Goal: Information Seeking & Learning: Learn about a topic

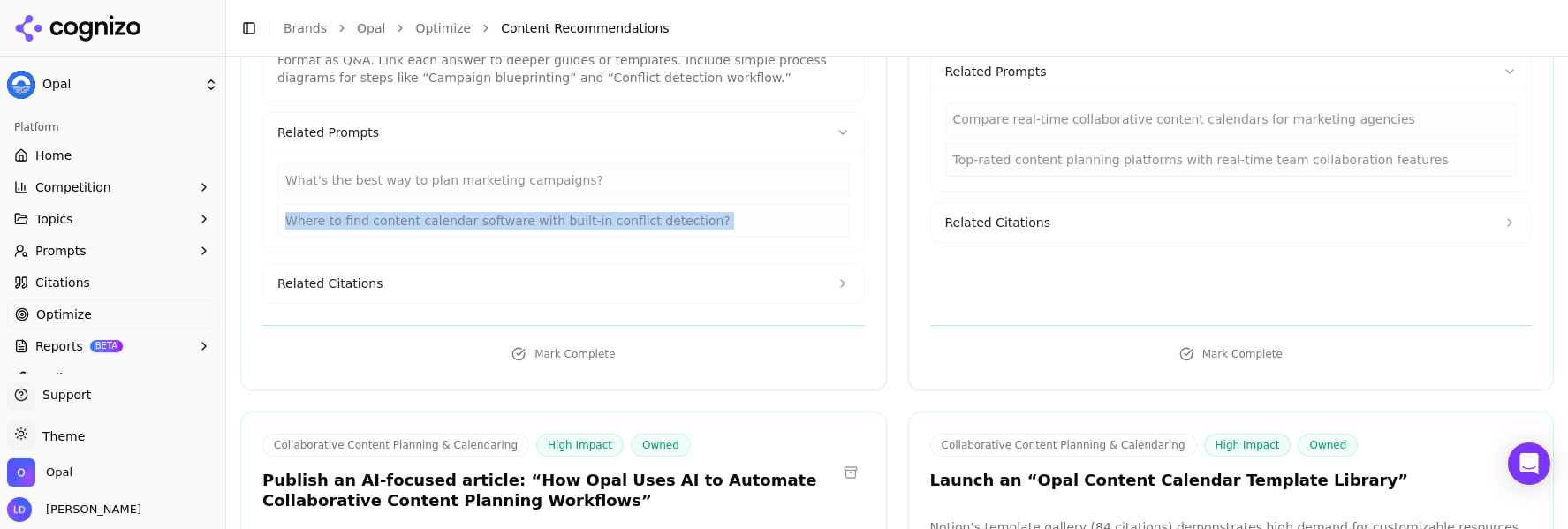
scroll to position [3981, 0]
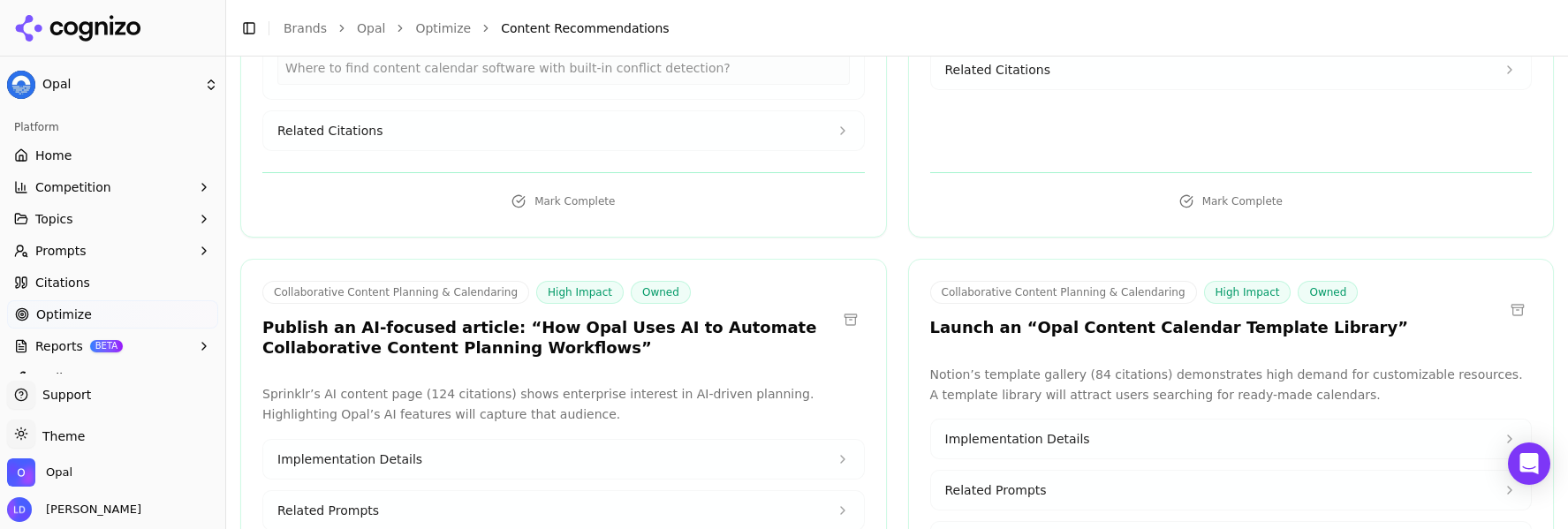
scroll to position [4151, 0]
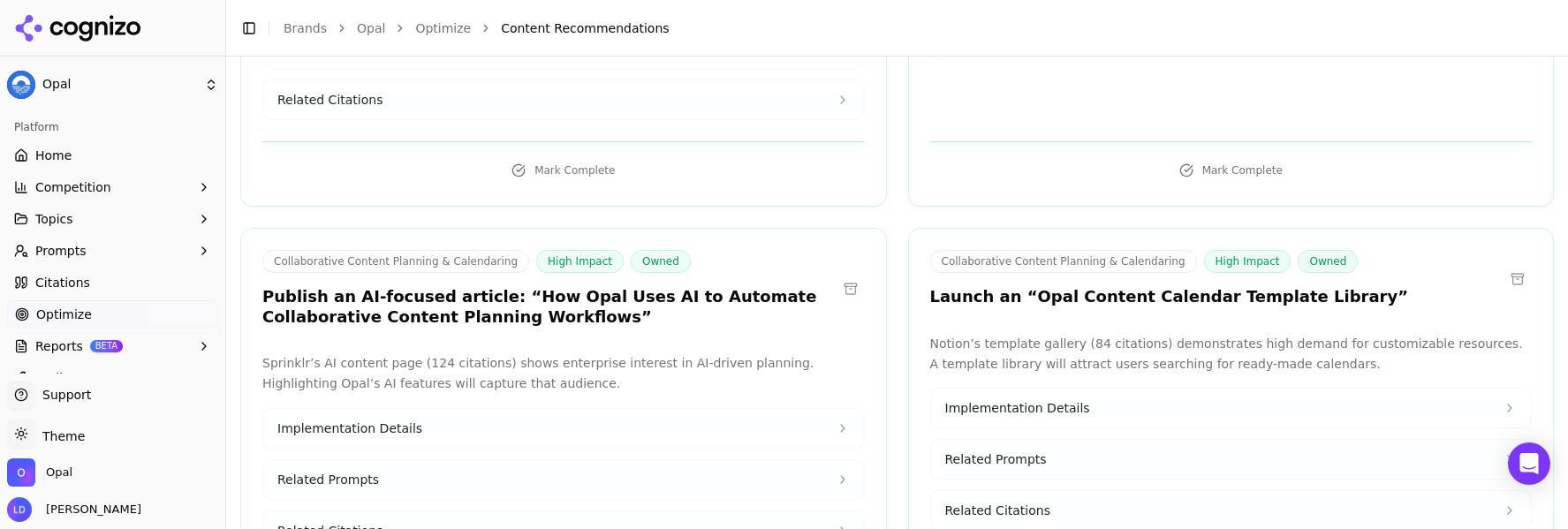
click at [1503, 265] on button at bounding box center [1517, 279] width 28 height 28
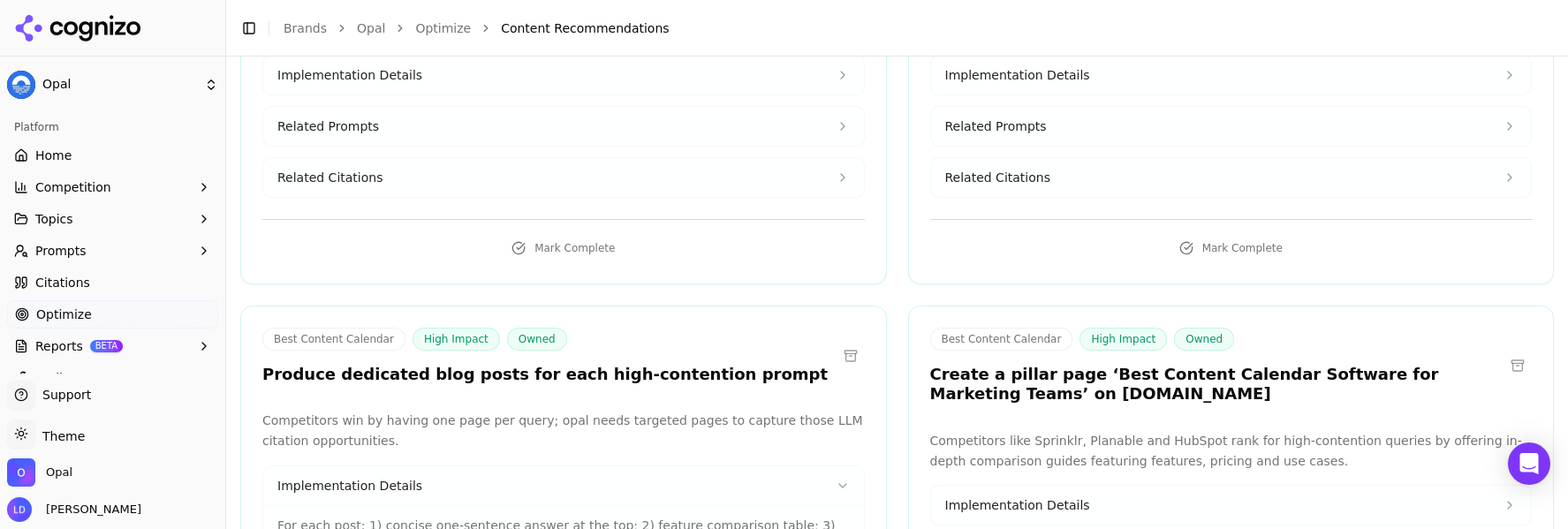
scroll to position [5573, 0]
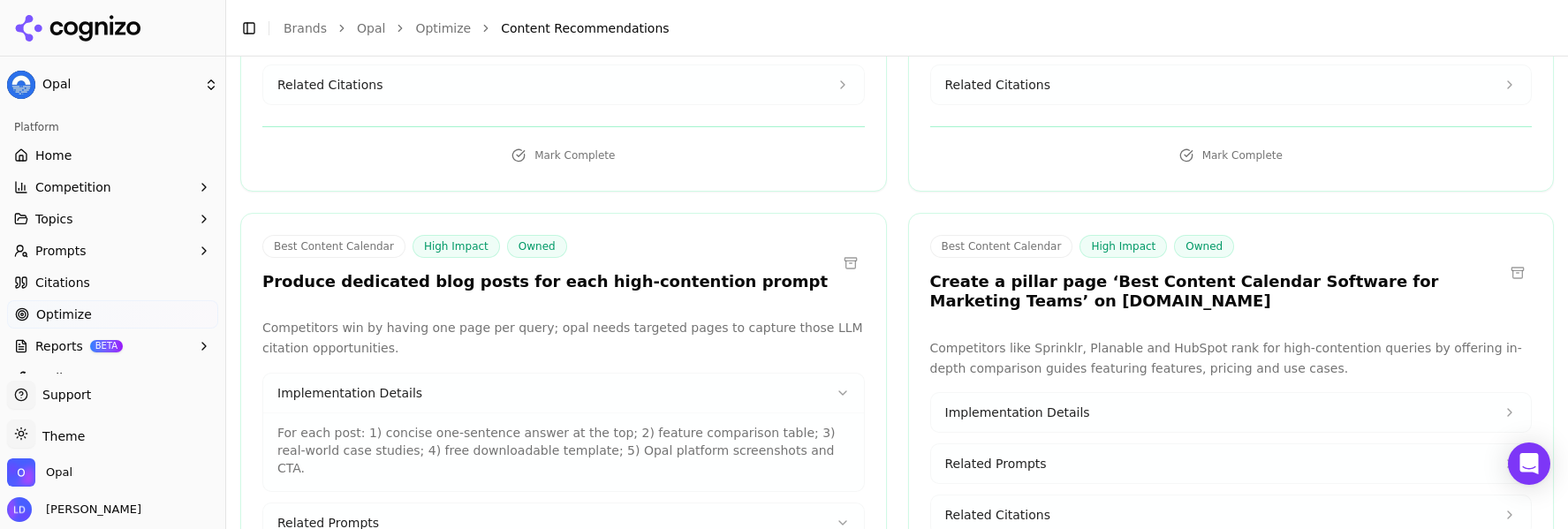
drag, startPoint x: 495, startPoint y: 416, endPoint x: 505, endPoint y: 394, distance: 24.2
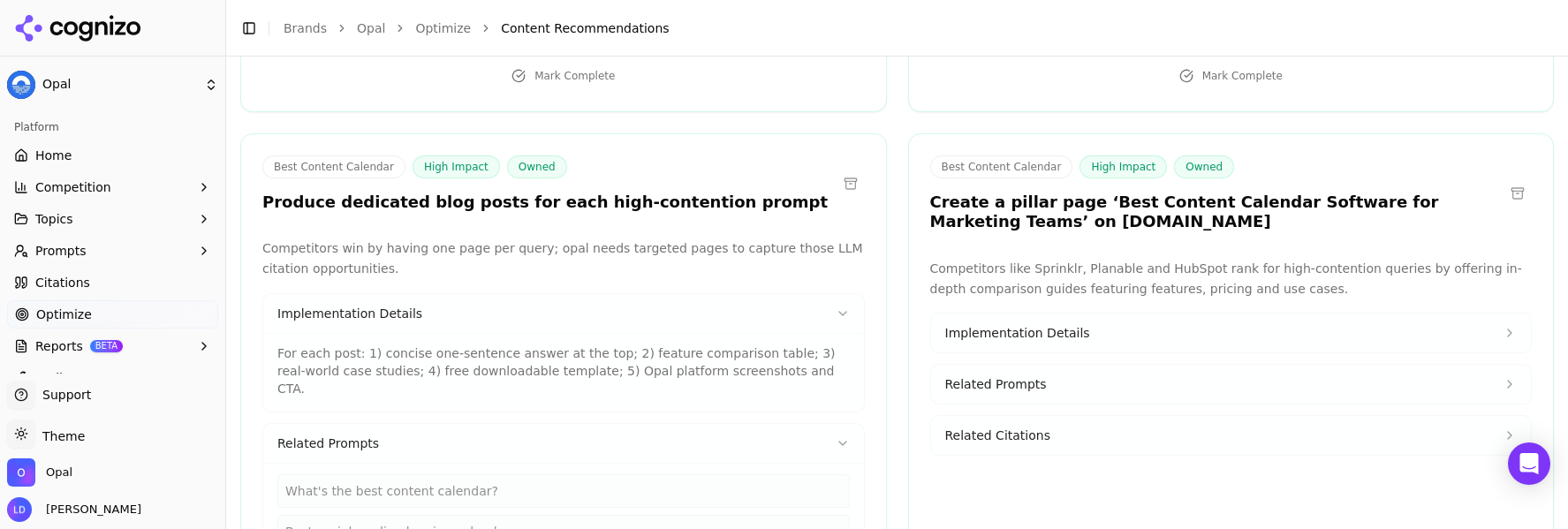
scroll to position [5667, 0]
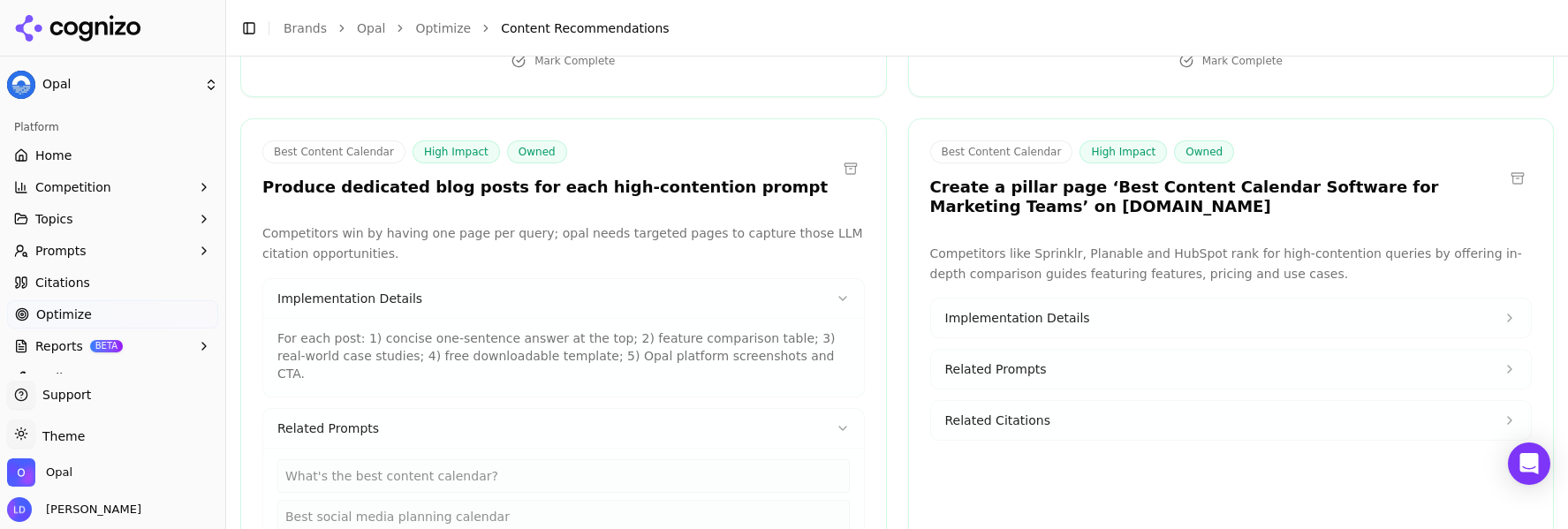
click at [488, 460] on div "What's the best content calendar?" at bounding box center [563, 476] width 573 height 34
copy div "What's the best content calendar?"
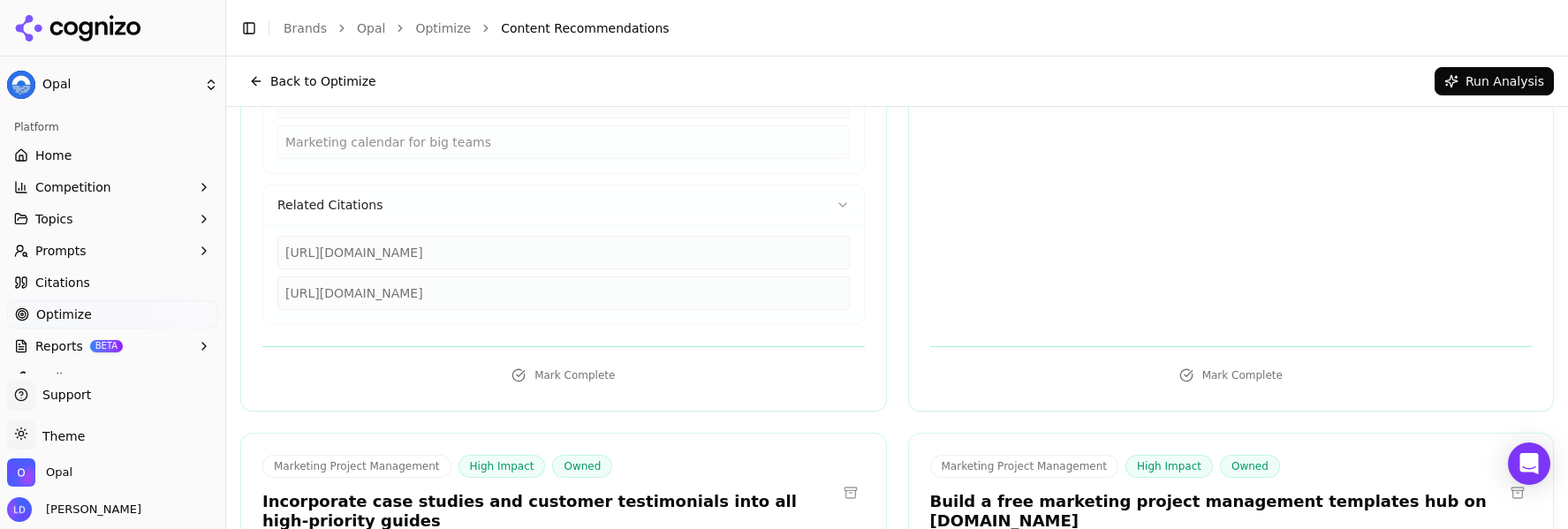
scroll to position [6279, 0]
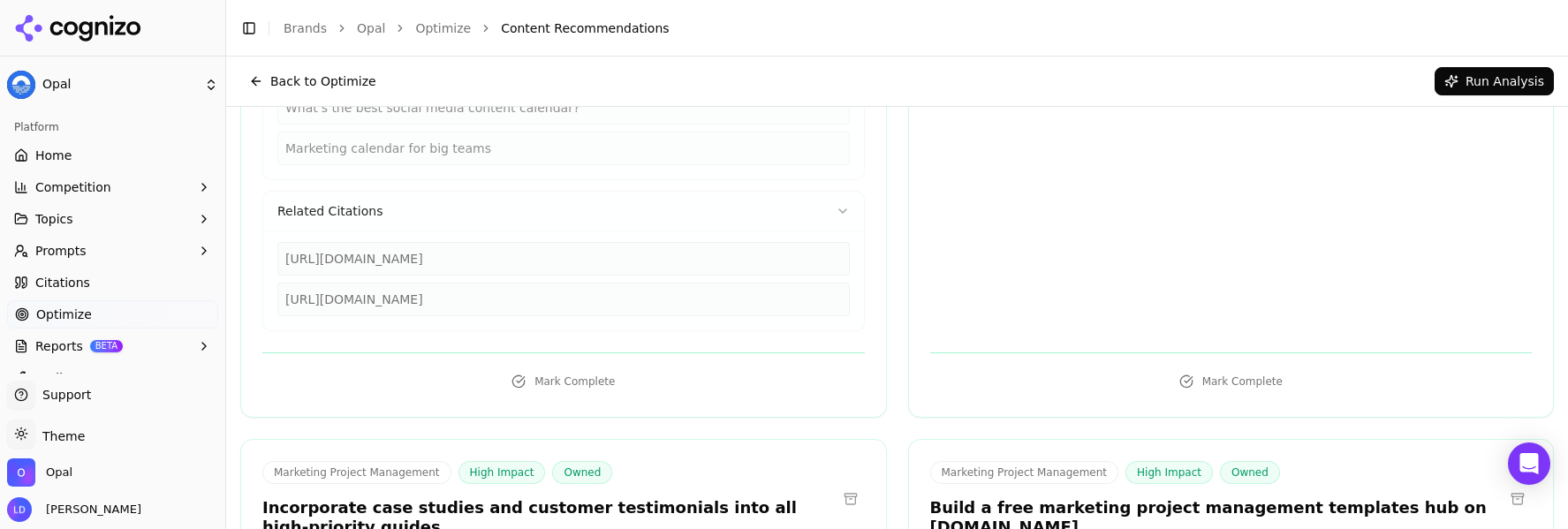
click at [1510, 485] on button at bounding box center [1517, 499] width 28 height 28
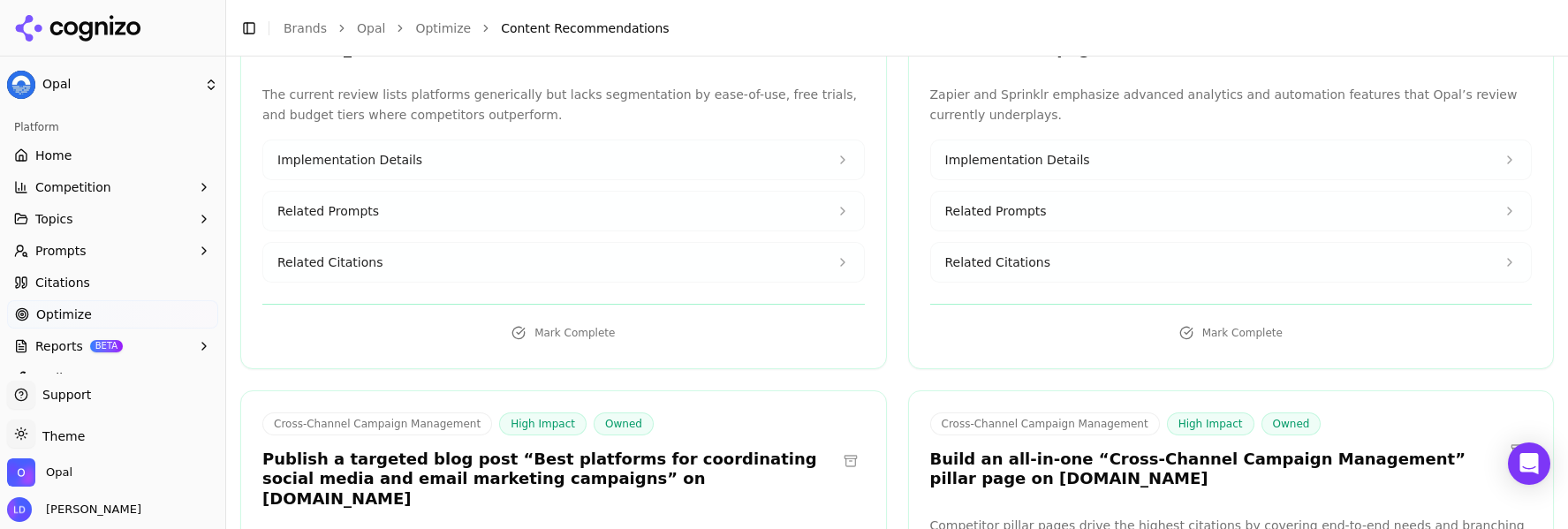
scroll to position [3078, 0]
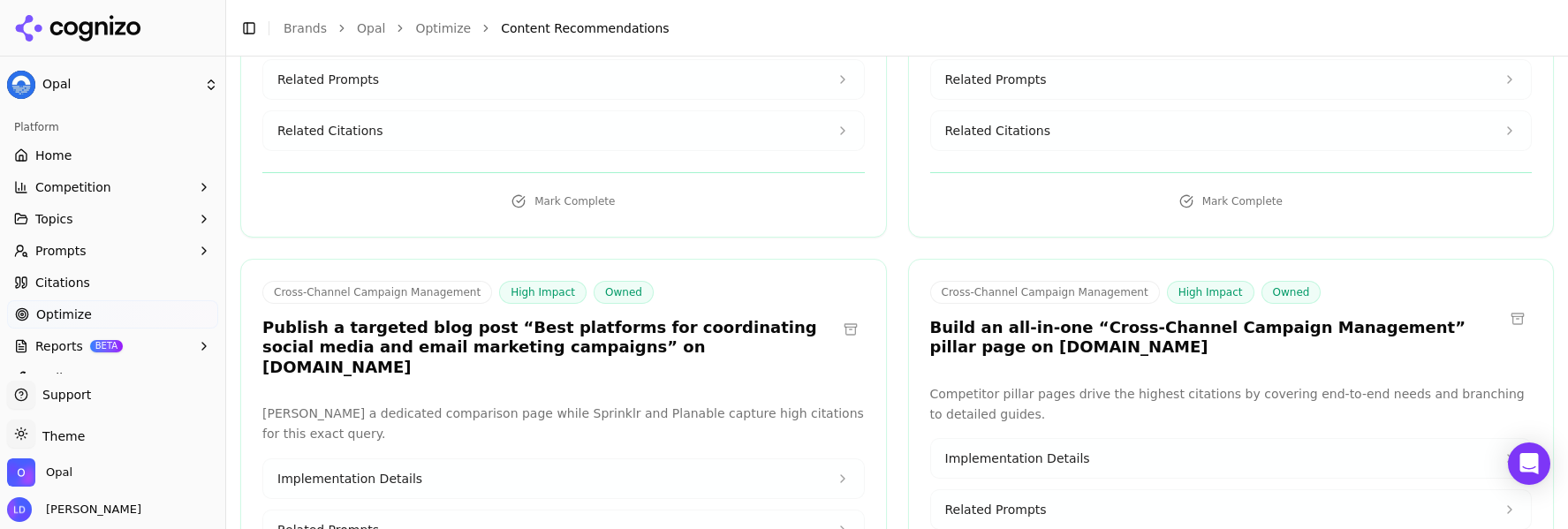
click at [1095, 439] on button "Implementation Details" at bounding box center [1231, 459] width 601 height 39
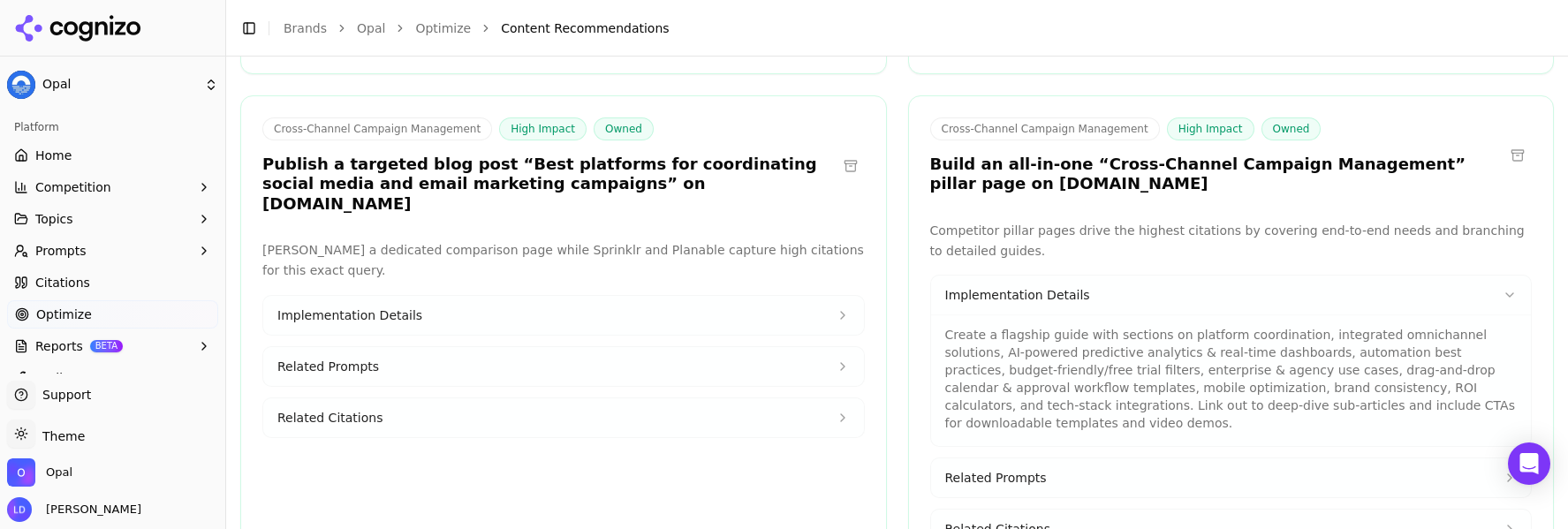
scroll to position [3314, 0]
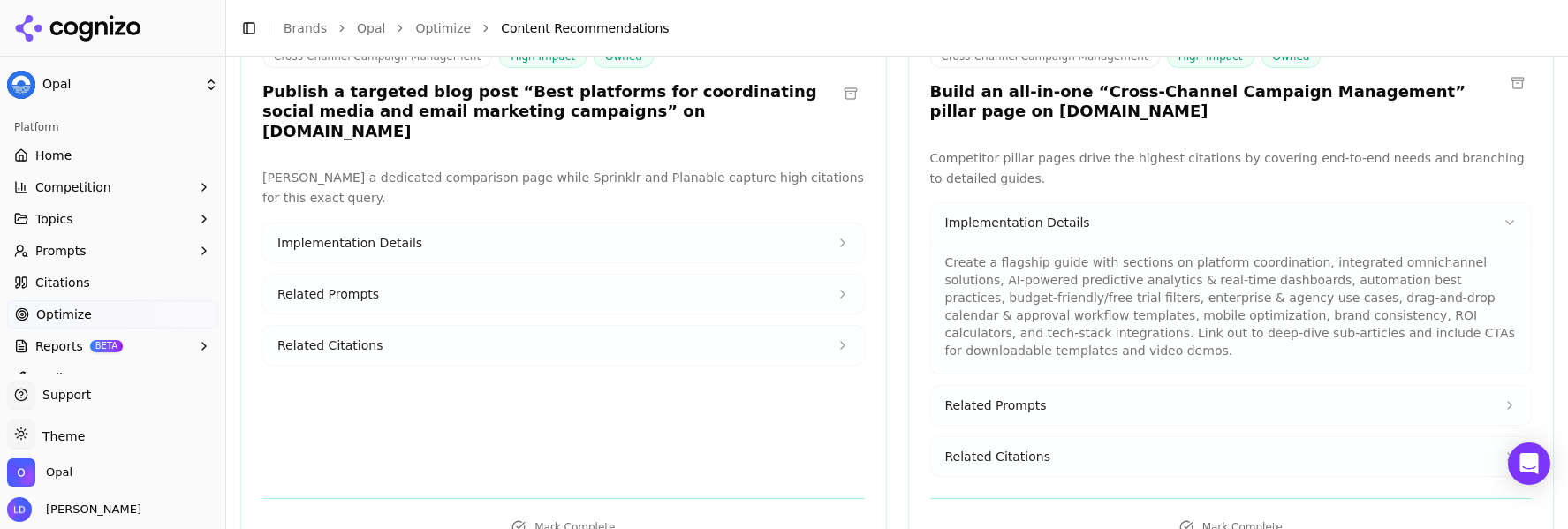
click at [1065, 386] on button "Related Prompts" at bounding box center [1231, 406] width 601 height 39
click at [1031, 507] on span "Related Citations" at bounding box center [997, 515] width 105 height 17
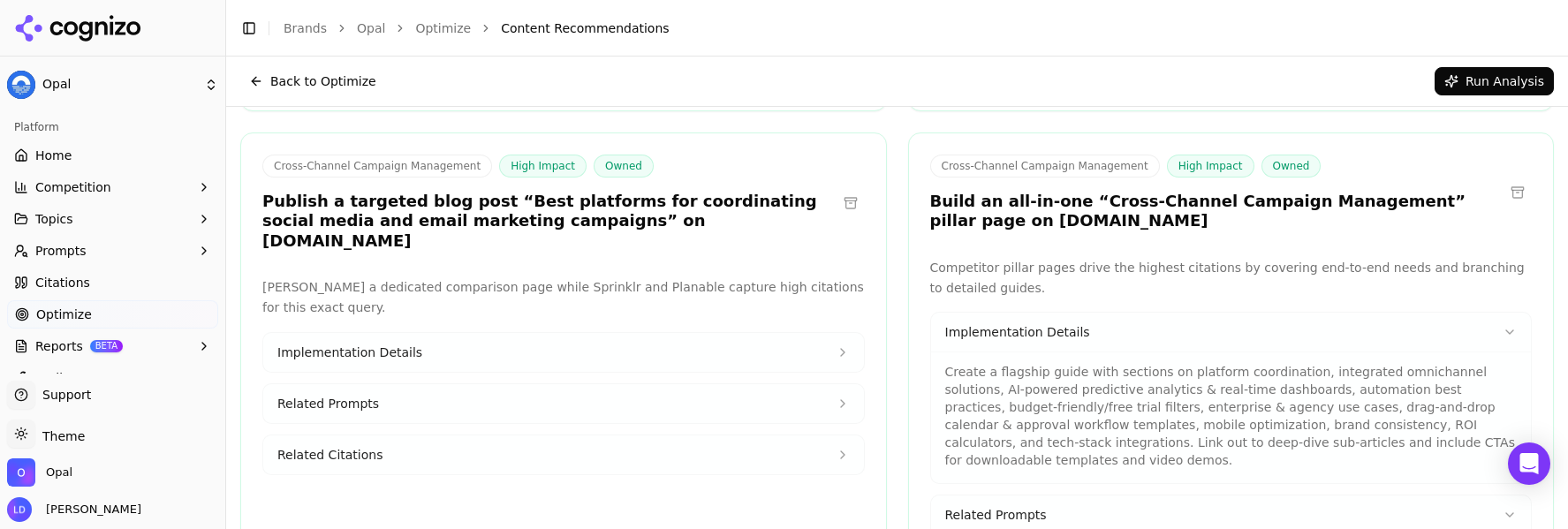
scroll to position [3218, 0]
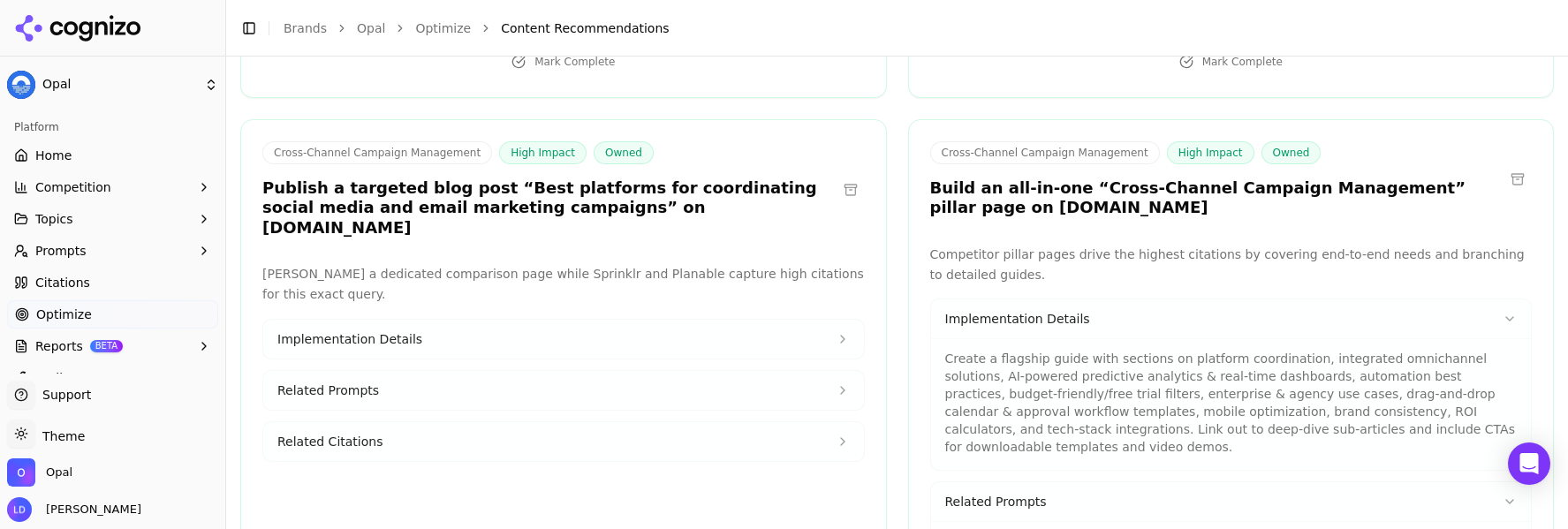
drag, startPoint x: 1088, startPoint y: 152, endPoint x: 1077, endPoint y: 130, distance: 24.6
click at [1077, 178] on h3 "Build an all-in-one “Cross-Channel Campaign Management” pillar page on [DOMAIN_…" at bounding box center [1217, 198] width 574 height 40
click at [1081, 178] on h3 "Build an all-in-one “Cross-Channel Campaign Management” pillar page on [DOMAIN_…" at bounding box center [1217, 198] width 574 height 40
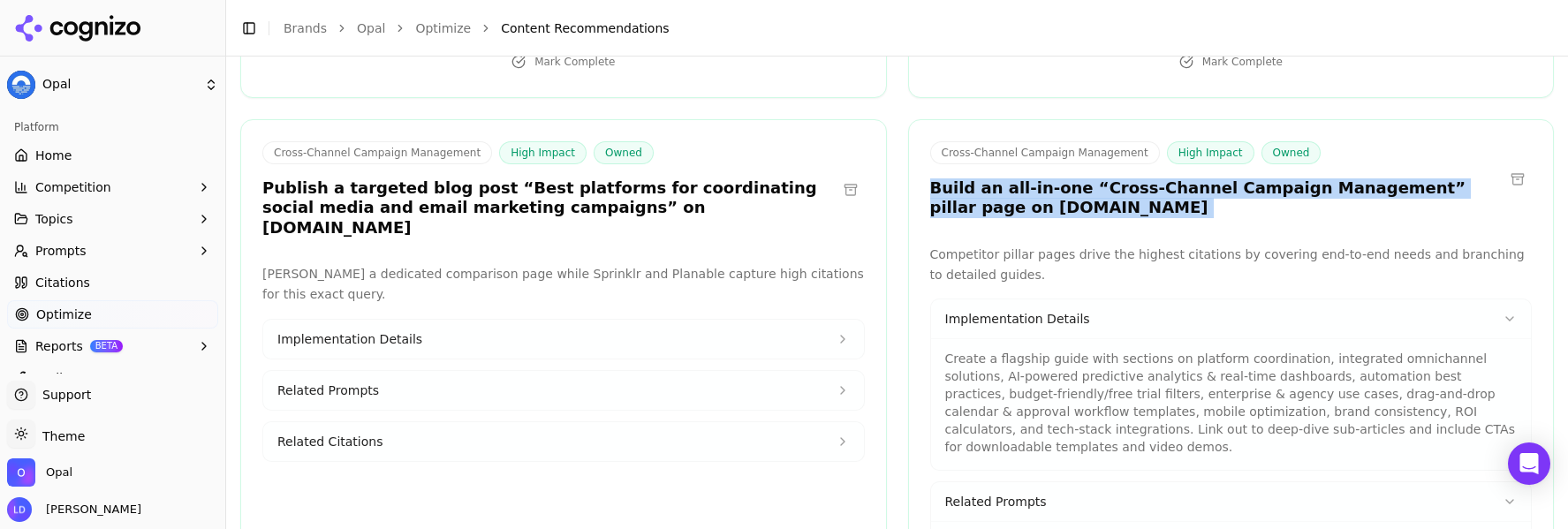
click at [1081, 178] on h3 "Build an all-in-one “Cross-Channel Campaign Management” pillar page on [DOMAIN_…" at bounding box center [1217, 198] width 574 height 40
click at [1106, 178] on h3 "Build an all-in-one “Cross-Channel Campaign Management” pillar page on [DOMAIN_…" at bounding box center [1217, 198] width 574 height 40
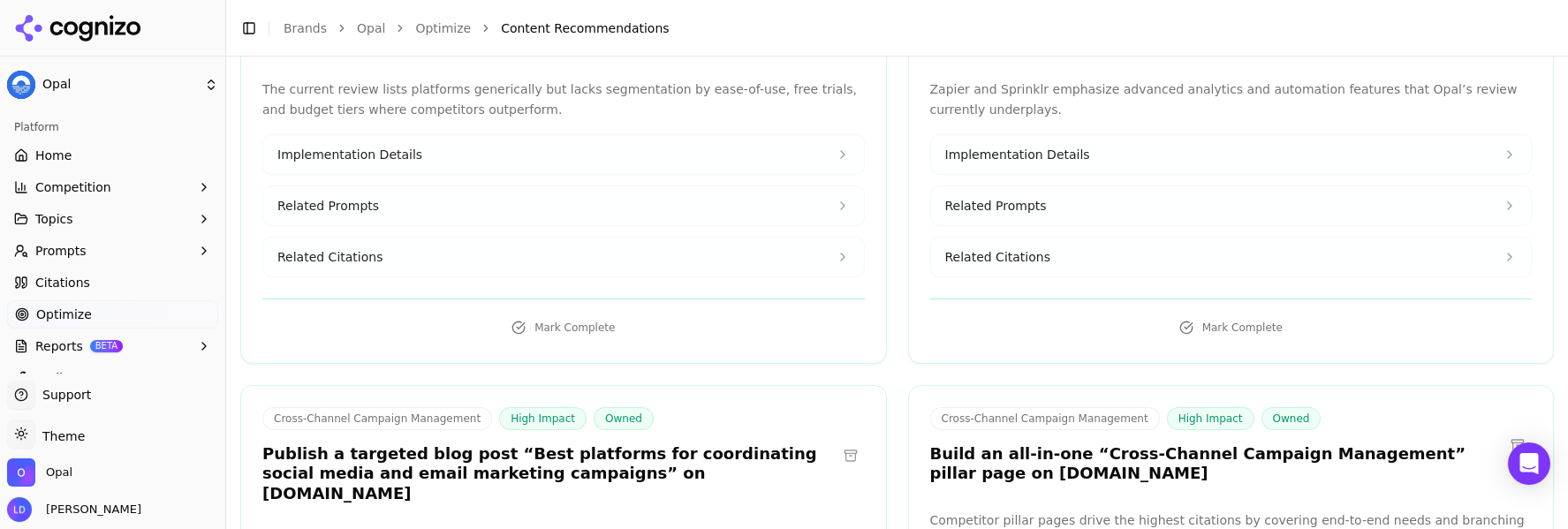
scroll to position [2996, 0]
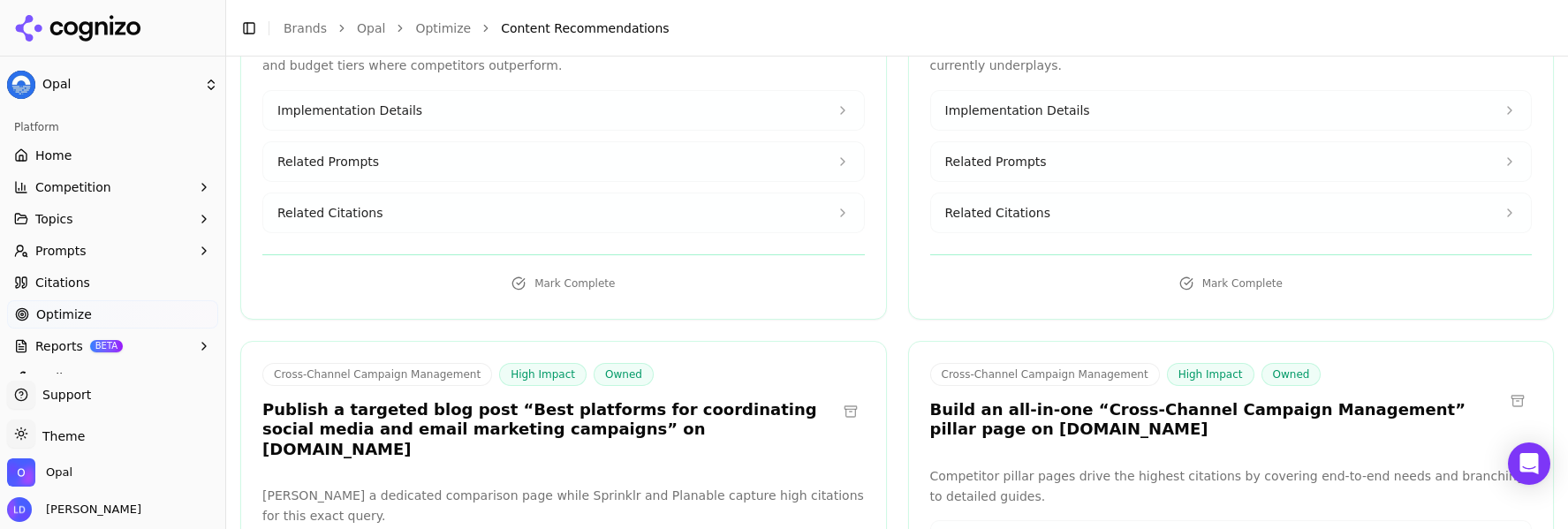
click at [482, 400] on h3 "Publish a targeted blog post “Best platforms for coordinating social media and …" at bounding box center [549, 430] width 574 height 60
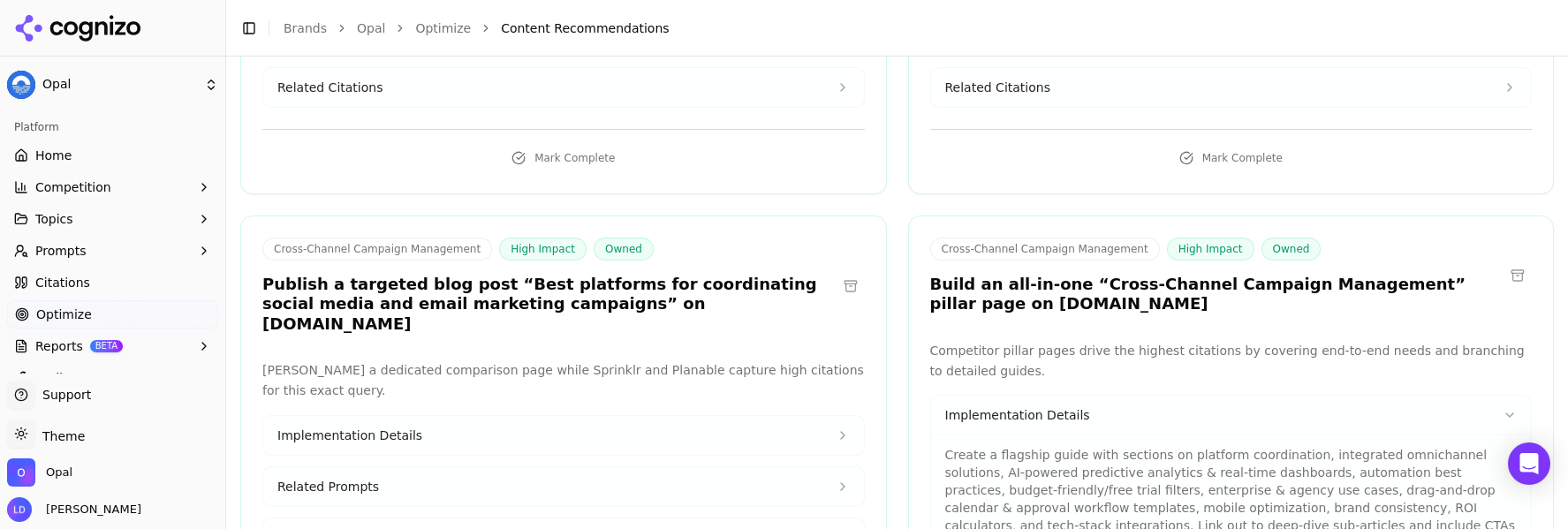
click at [458, 468] on button "Related Prompts" at bounding box center [563, 487] width 601 height 39
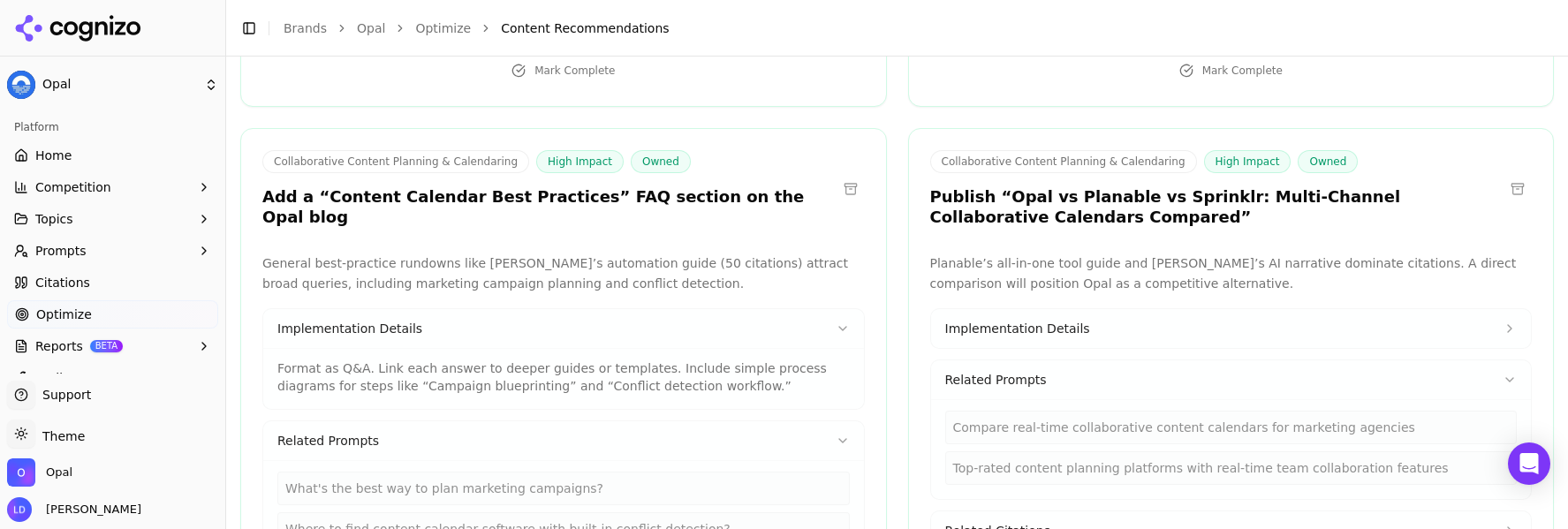
scroll to position [4090, 0]
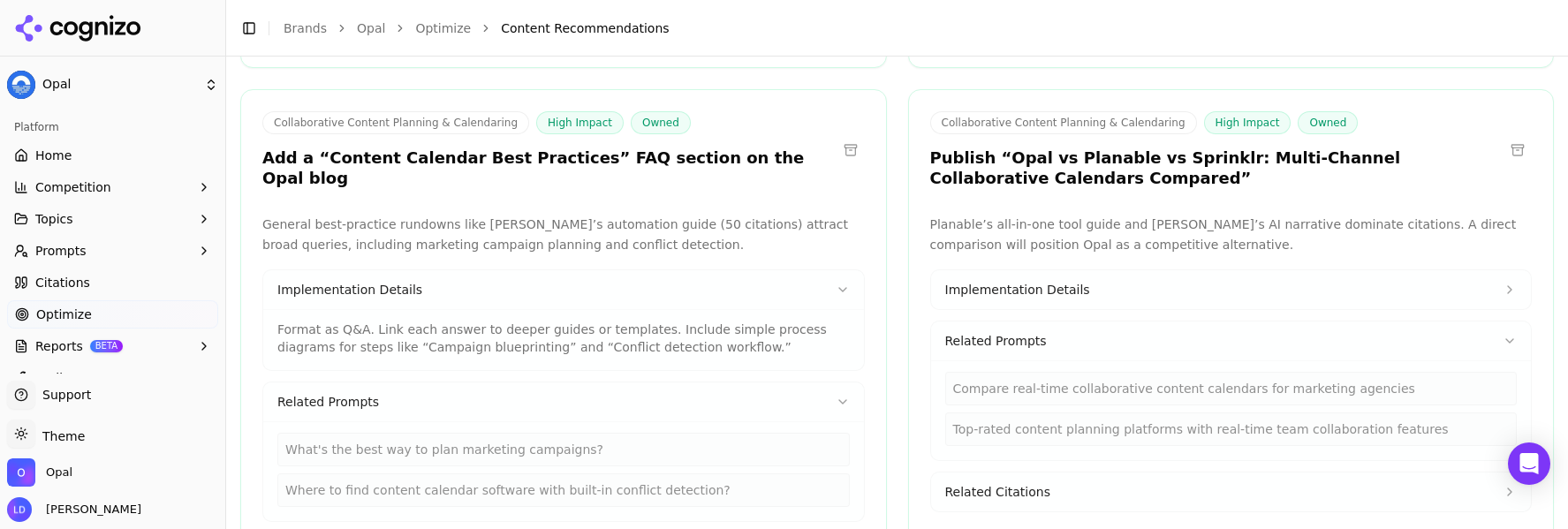
click at [1081, 270] on button "Implementation Details" at bounding box center [1231, 290] width 601 height 39
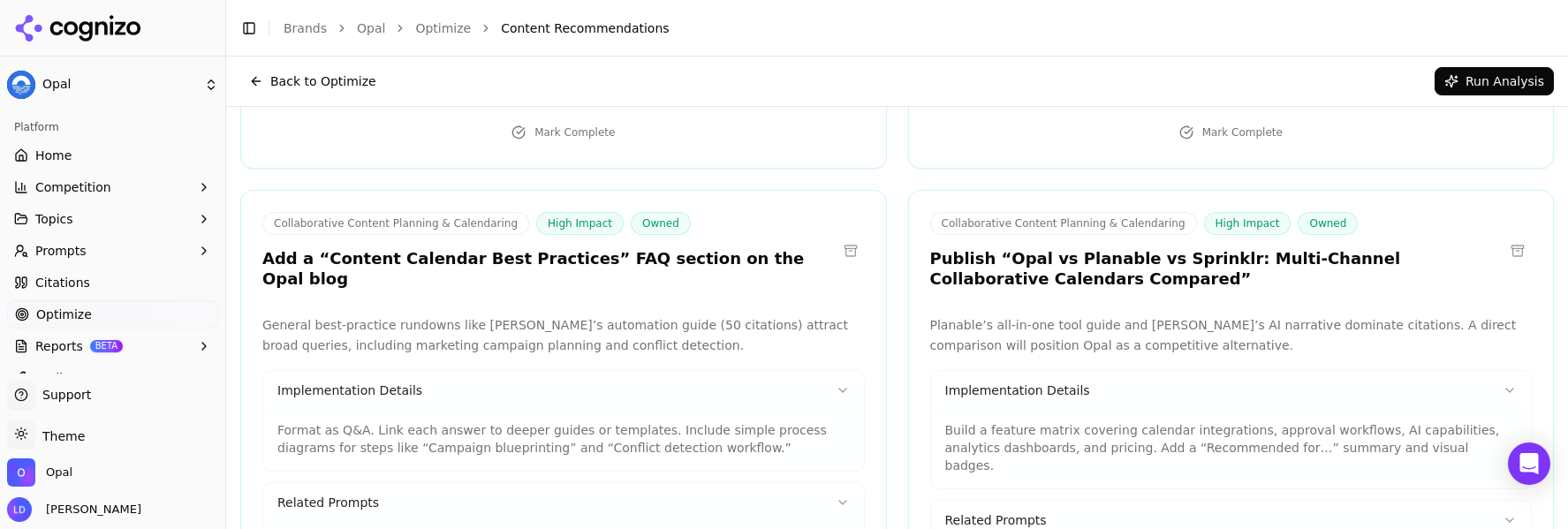
scroll to position [3989, 0]
click at [1079, 250] on h3 "Publish “Opal vs Planable vs Sprinklr: Multi-Channel Collaborative Calendars Co…" at bounding box center [1217, 270] width 574 height 40
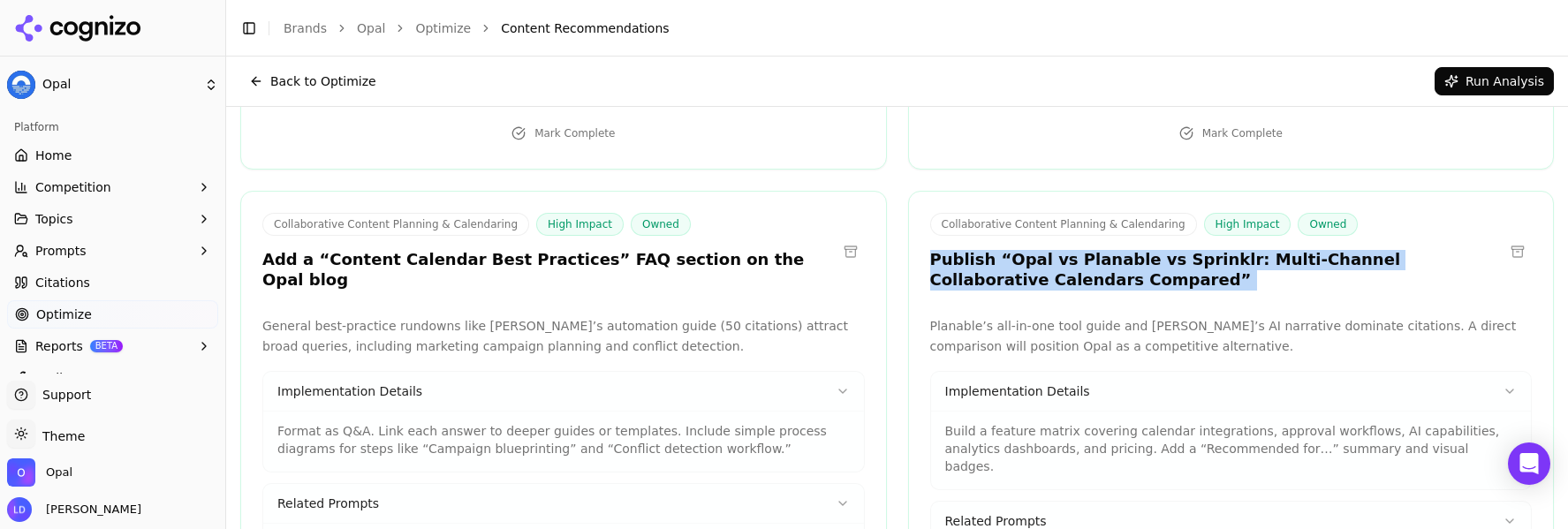
click at [1079, 250] on h3 "Publish “Opal vs Planable vs Sprinklr: Multi-Channel Collaborative Calendars Co…" at bounding box center [1217, 270] width 574 height 40
click at [1079, 250] on h3 "Publish “Opal vs Planable vs Sprinklr: Multi-Channel Collaborative Calendars Co…" at bounding box center [1217, 270] width 574 height 40
drag, startPoint x: 1055, startPoint y: 220, endPoint x: 979, endPoint y: 198, distance: 79.1
click at [979, 250] on h3 "Publish “Opal vs Planable vs Sprinklr: Multi-Channel Collaborative Calendars Co…" at bounding box center [1217, 270] width 574 height 40
copy h3 "“Opal vs Planable vs Sprinklr: Multi-Channel Collaborative Calendars Compared”"
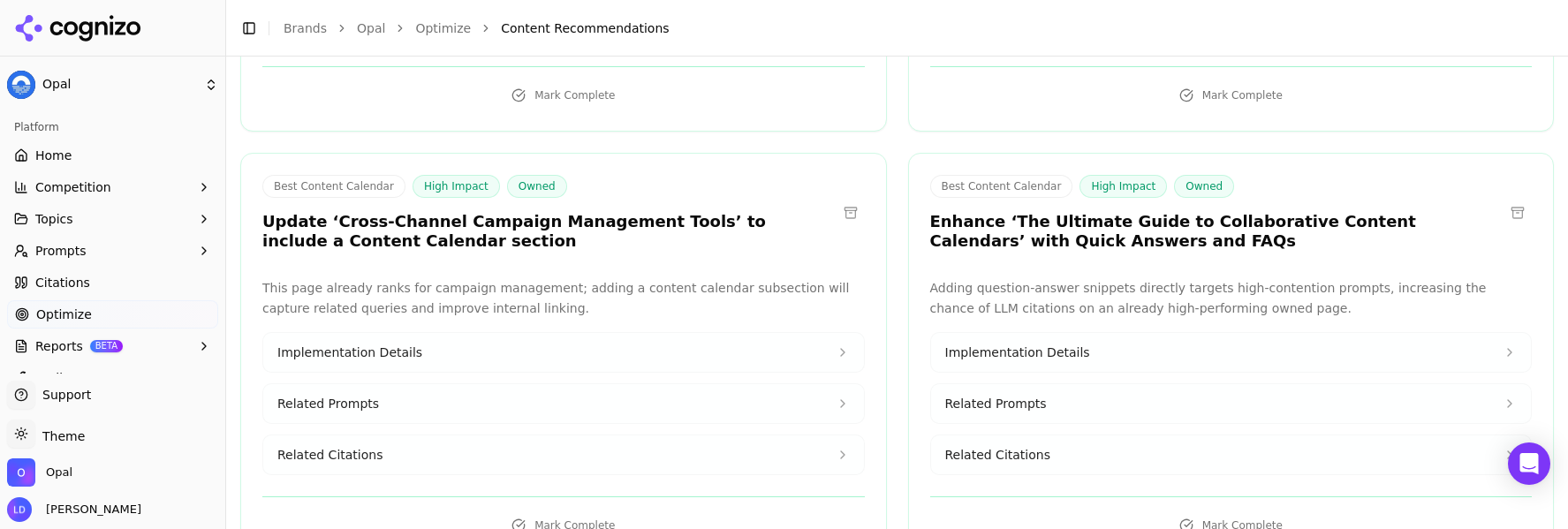
scroll to position [5712, 0]
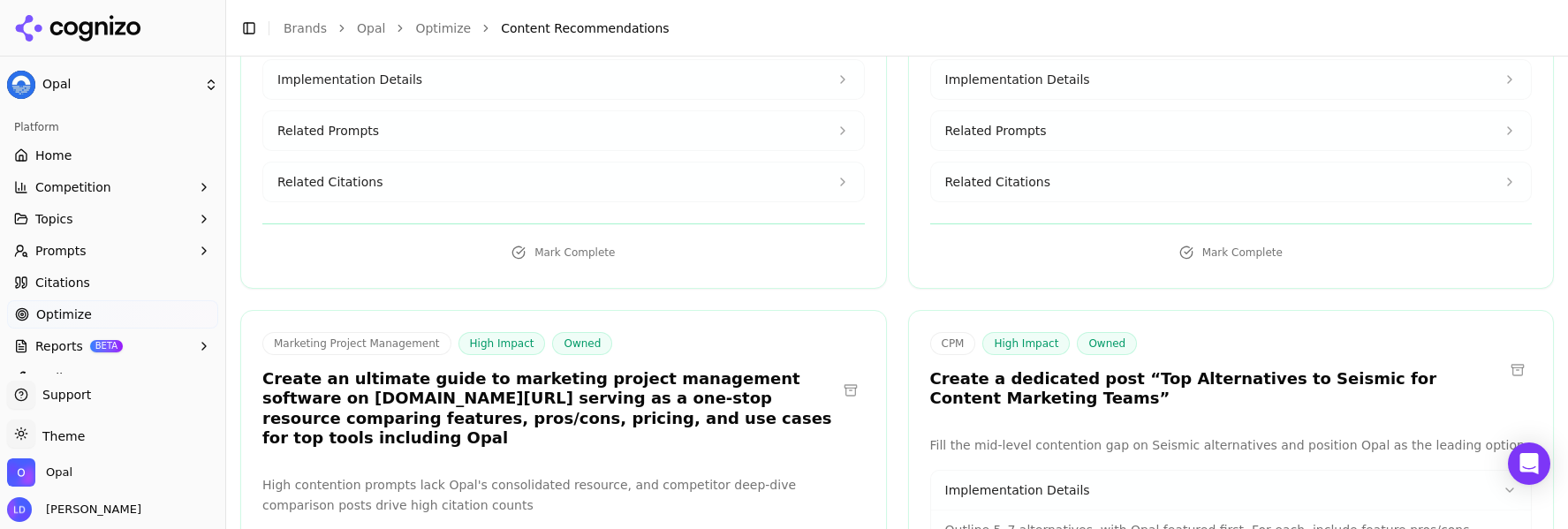
scroll to position [8161, 0]
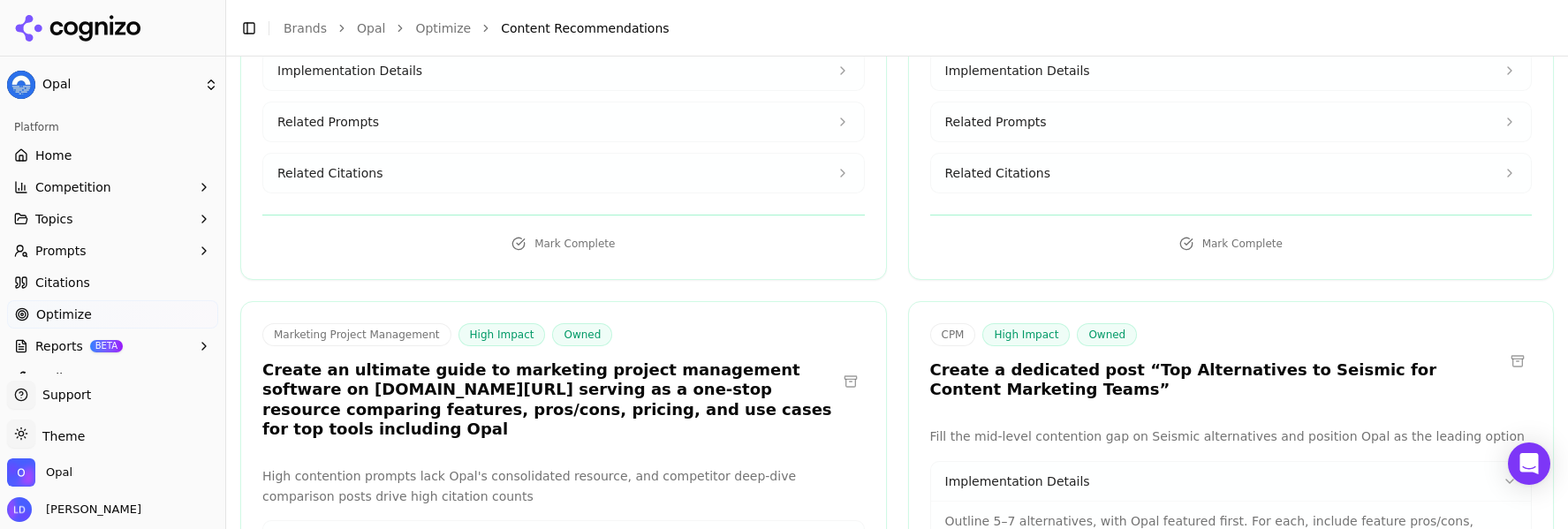
click at [442, 361] on h3 "Create an ultimate guide to marketing project management software on [DOMAIN_NA…" at bounding box center [549, 400] width 574 height 79
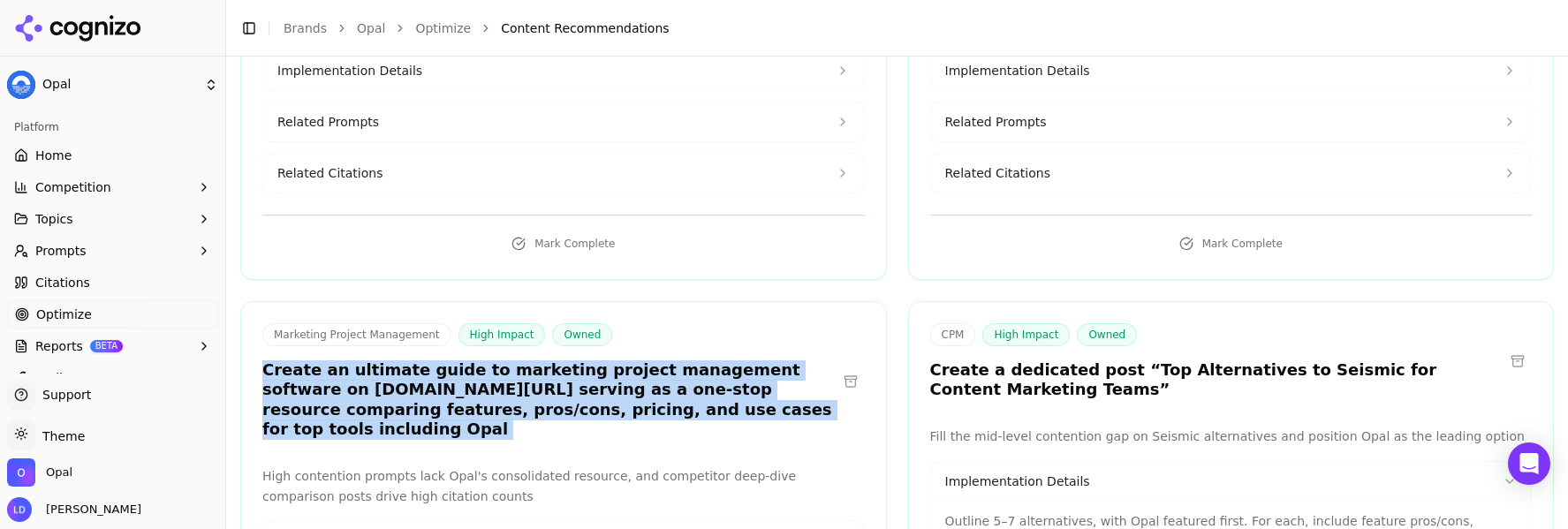
click at [442, 361] on h3 "Create an ultimate guide to marketing project management software on [DOMAIN_NA…" at bounding box center [549, 400] width 574 height 79
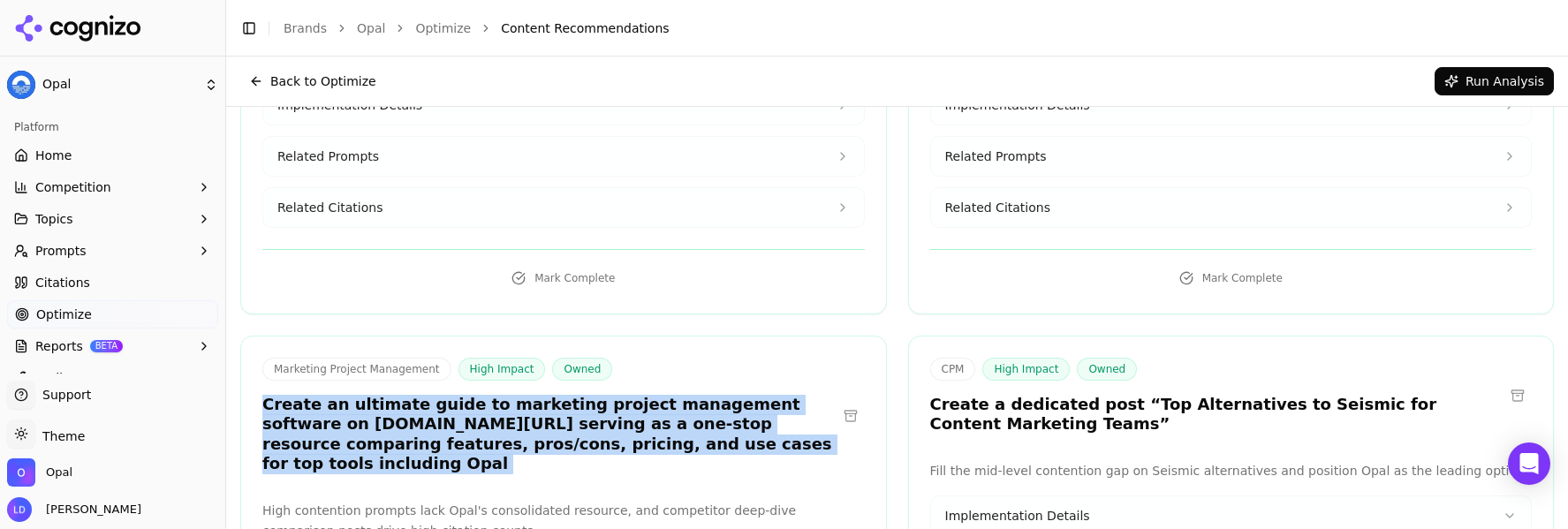
scroll to position [8091, 0]
